Goal: Task Accomplishment & Management: Complete application form

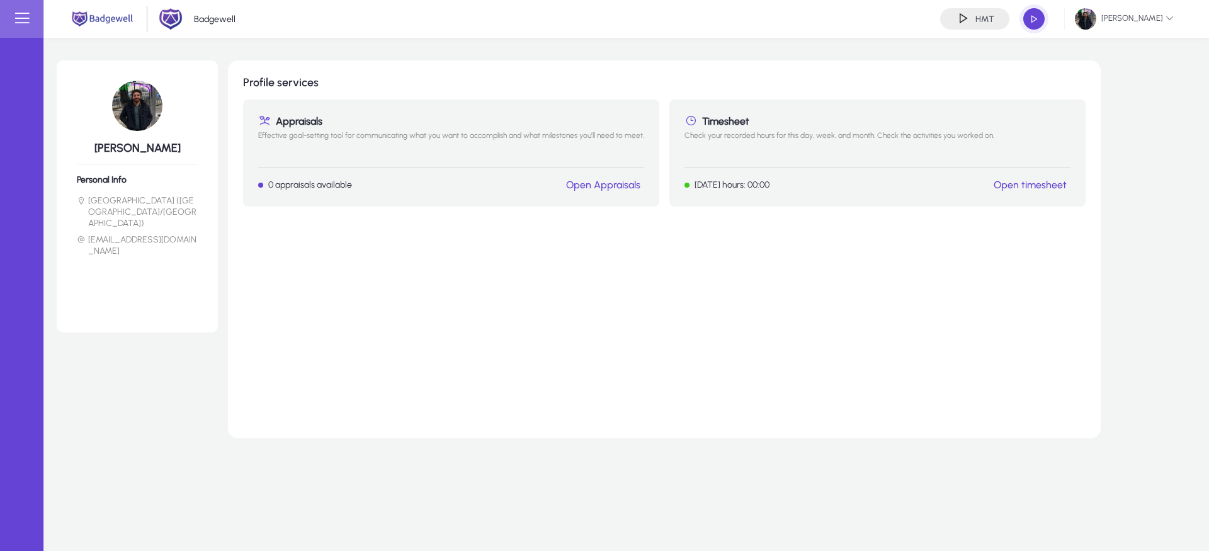
click at [1029, 185] on link "Open timesheet" at bounding box center [1030, 185] width 73 height 12
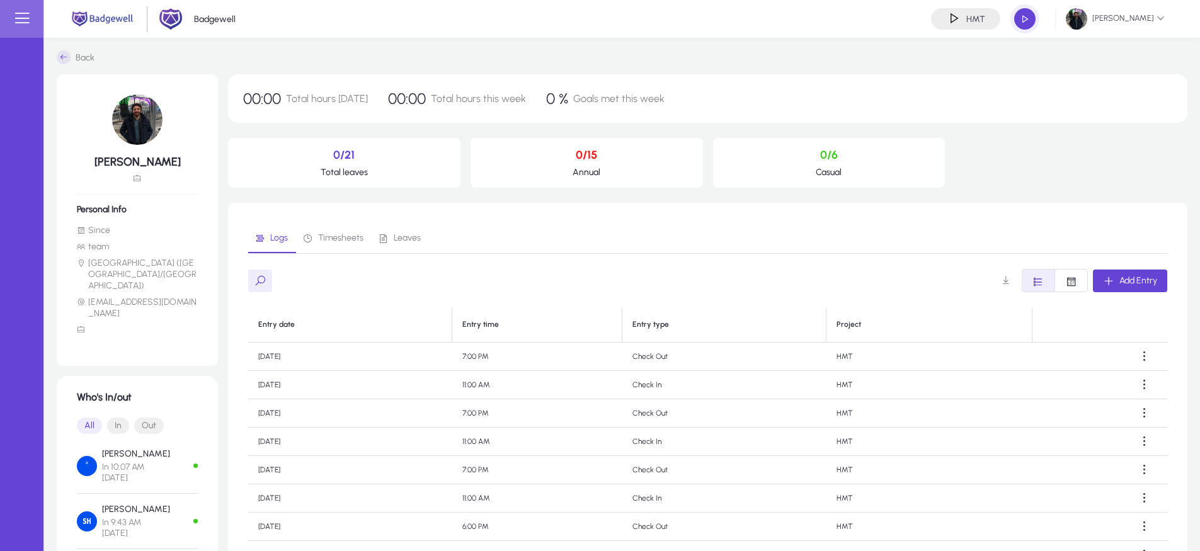
click at [406, 236] on span "Leaves" at bounding box center [407, 238] width 27 height 9
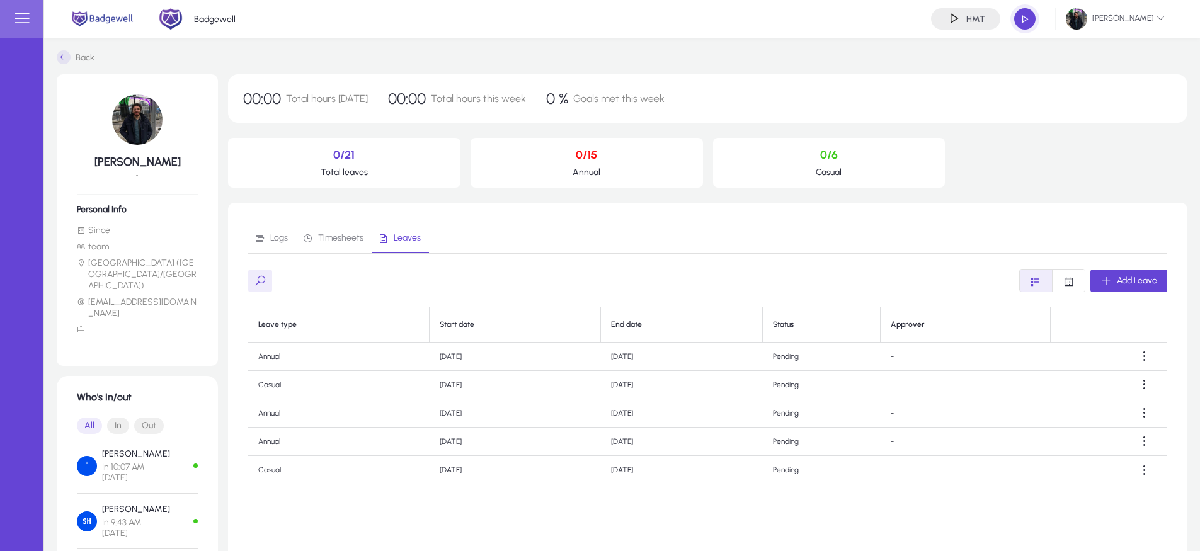
scroll to position [190, 0]
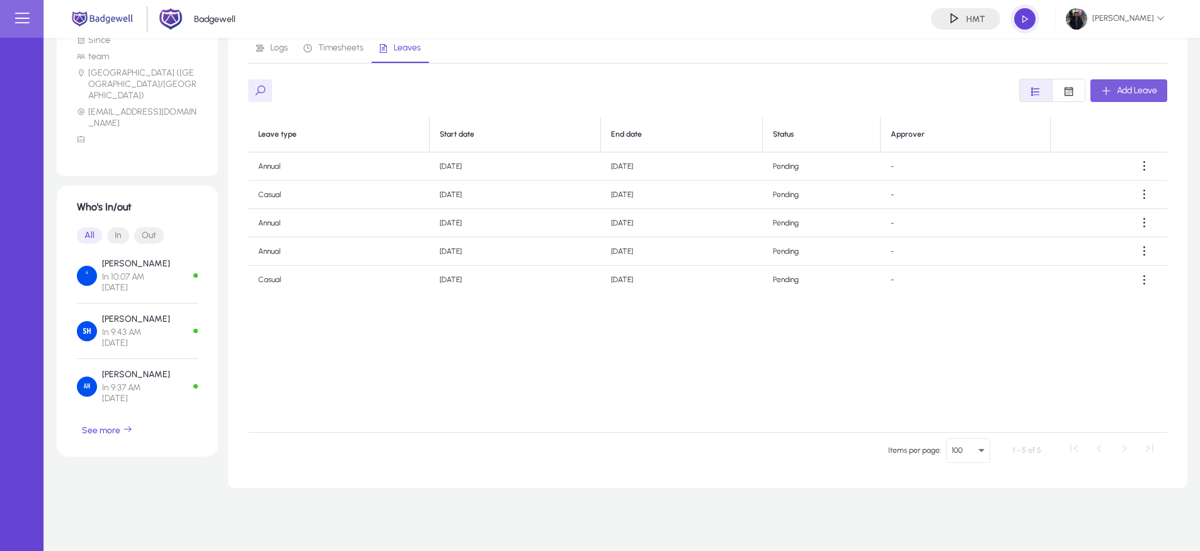
click at [1138, 93] on span "Add Leave" at bounding box center [1137, 90] width 40 height 11
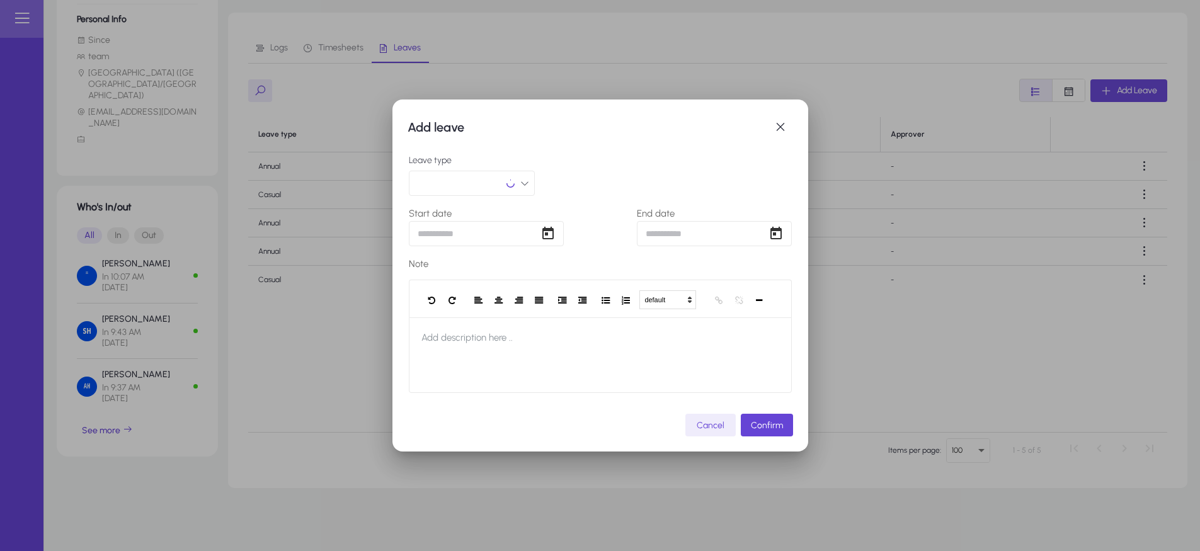
scroll to position [0, 0]
click at [524, 178] on button "button" at bounding box center [472, 183] width 126 height 25
click at [460, 292] on span "Casual" at bounding box center [453, 289] width 26 height 15
click at [542, 231] on span "Open calendar" at bounding box center [547, 233] width 25 height 25
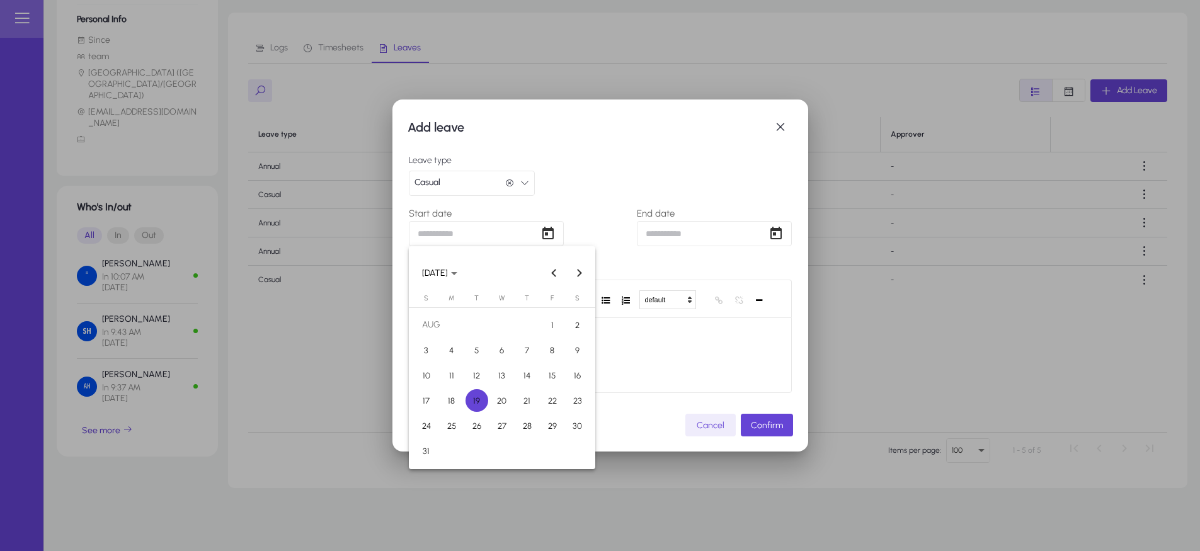
click at [479, 405] on span "19" at bounding box center [477, 400] width 23 height 23
type input "**********"
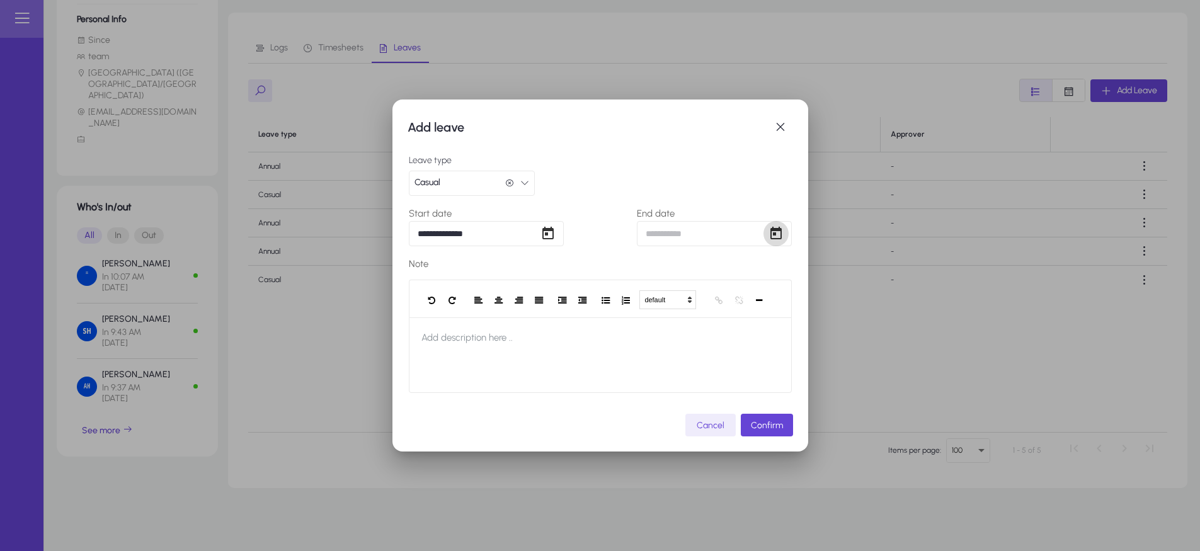
click at [779, 234] on span "Open calendar" at bounding box center [775, 233] width 25 height 25
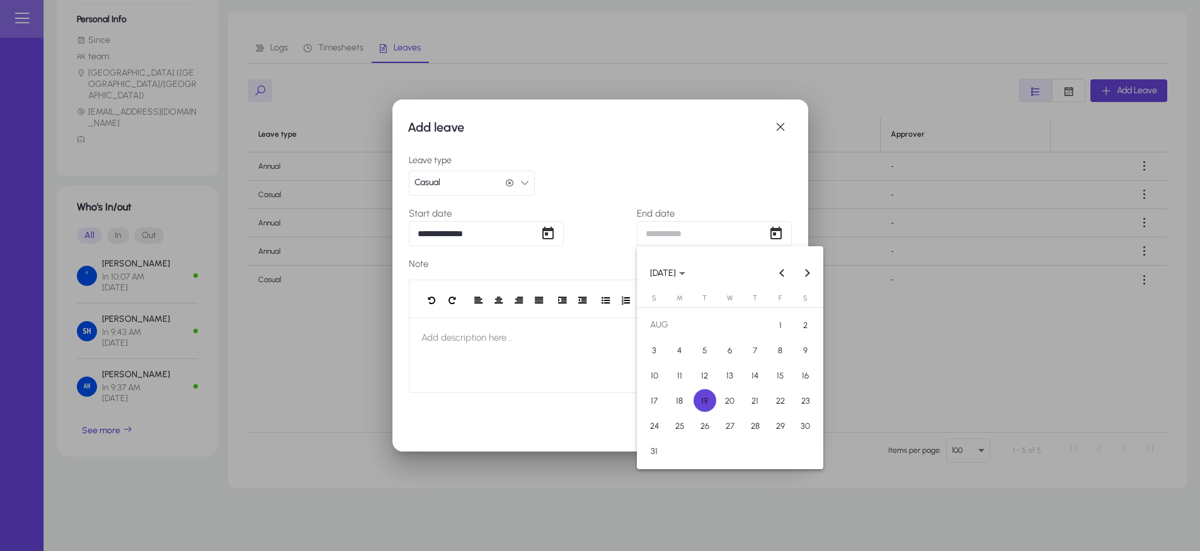
click at [709, 401] on span "19" at bounding box center [705, 400] width 23 height 23
type input "**********"
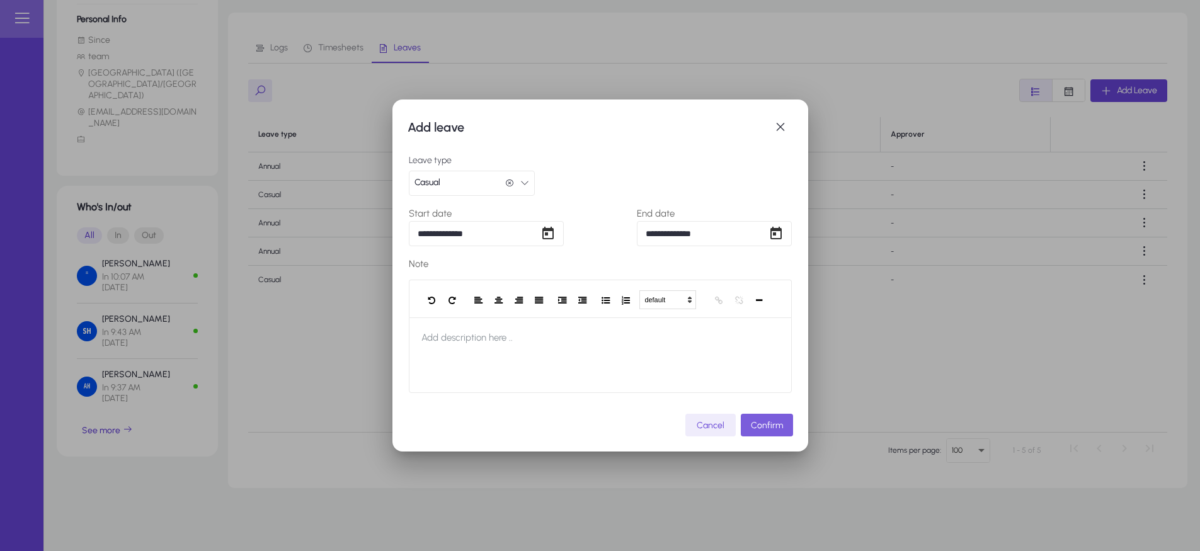
click at [782, 437] on span "submit" at bounding box center [767, 425] width 52 height 30
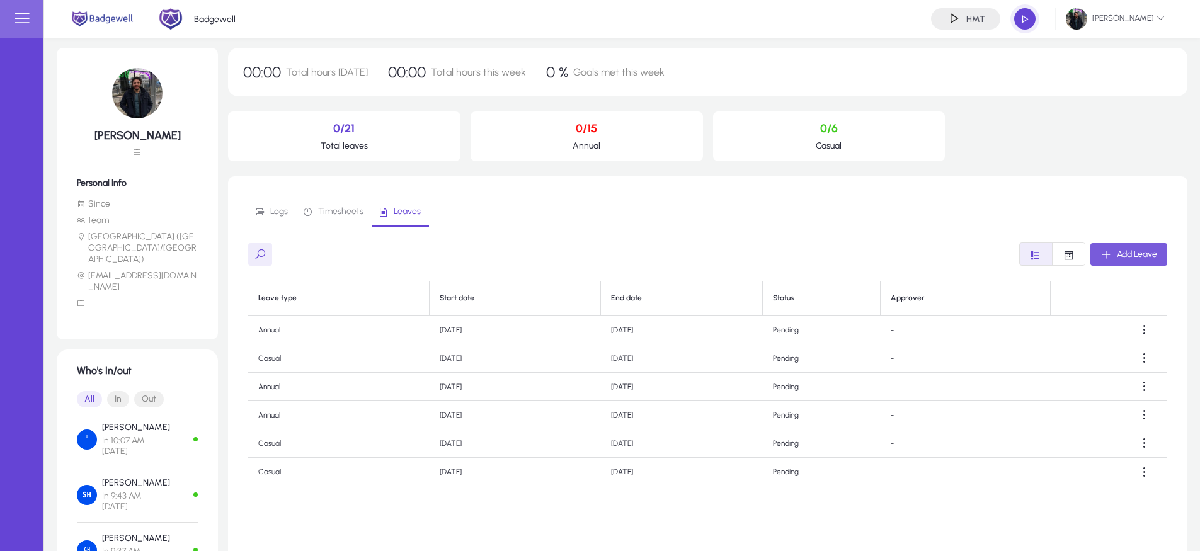
scroll to position [190, 0]
